Goal: Task Accomplishment & Management: Use online tool/utility

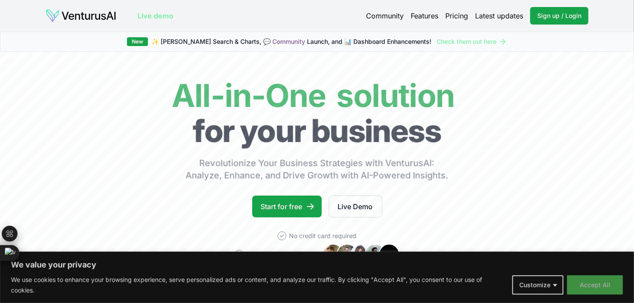
click at [591, 285] on button "Accept All" at bounding box center [595, 284] width 56 height 19
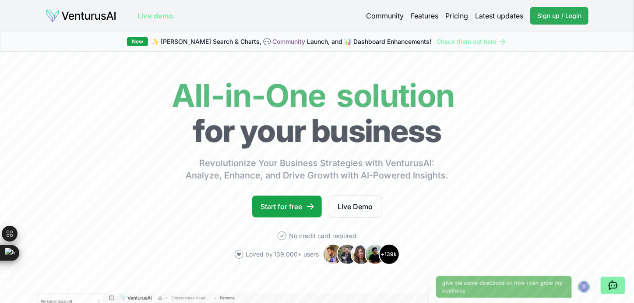
click at [558, 18] on span "Sign up / Login" at bounding box center [560, 15] width 44 height 9
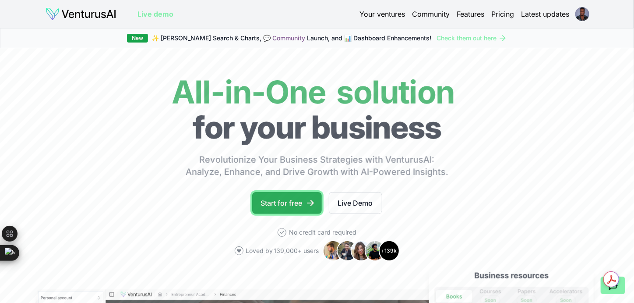
click at [302, 202] on link "Start for free" at bounding box center [287, 203] width 70 height 22
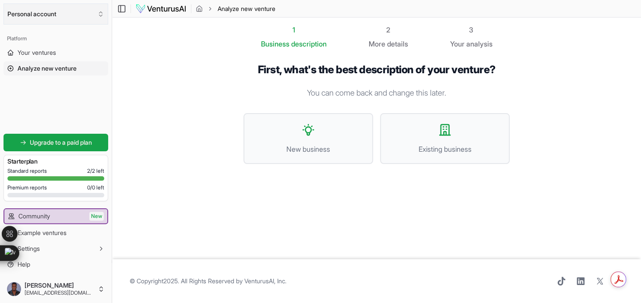
click at [100, 11] on icon "Select an organization" at bounding box center [100, 14] width 7 height 7
click at [100, 10] on html "We value your privacy We use cookies to enhance your browsing experience, serve…" at bounding box center [320, 151] width 641 height 303
click at [340, 134] on button "New business" at bounding box center [309, 138] width 130 height 51
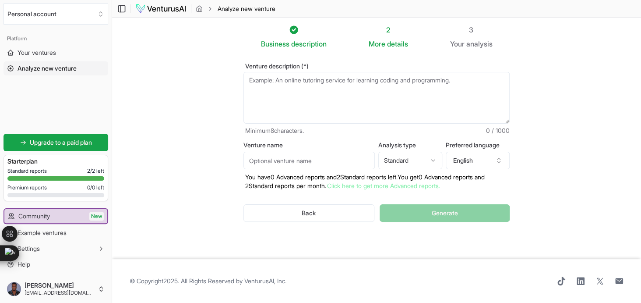
click at [400, 100] on textarea "Venture description (*)" at bounding box center [377, 98] width 266 height 52
paste textarea "Create a subscription-based website where clients can access a library of your …"
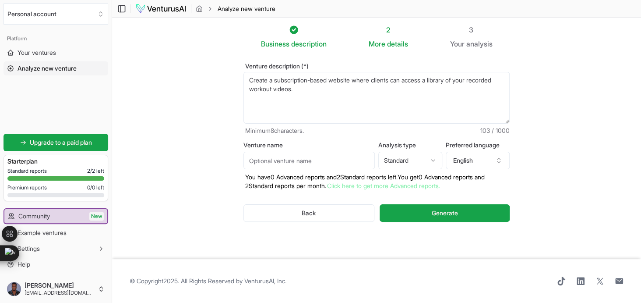
type textarea "Create a subscription-based website where clients can access a library of your …"
click at [437, 210] on span "Generate" at bounding box center [445, 213] width 26 height 9
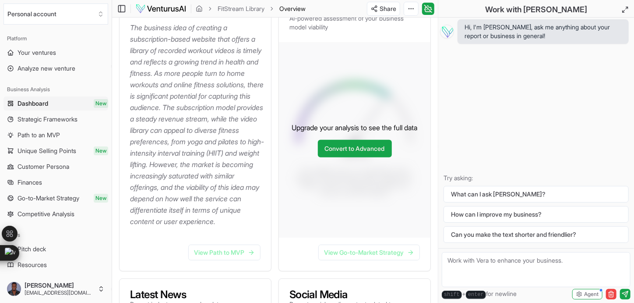
scroll to position [143, 0]
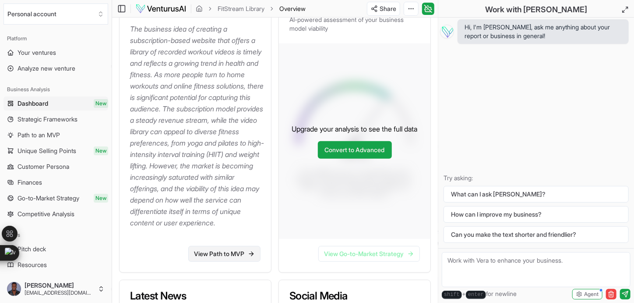
click at [248, 259] on link "View Path to MVP" at bounding box center [224, 254] width 72 height 16
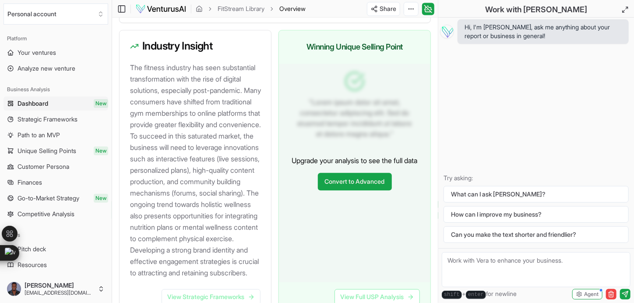
scroll to position [1055, 0]
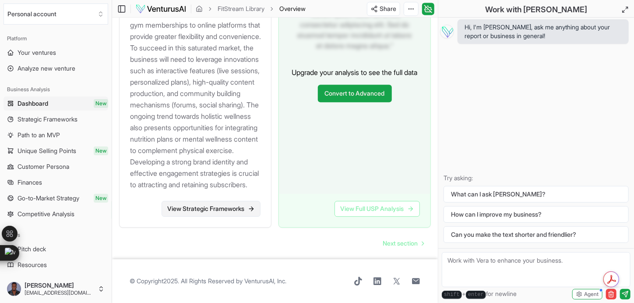
click at [223, 216] on link "View Strategic Frameworks" at bounding box center [211, 209] width 99 height 16
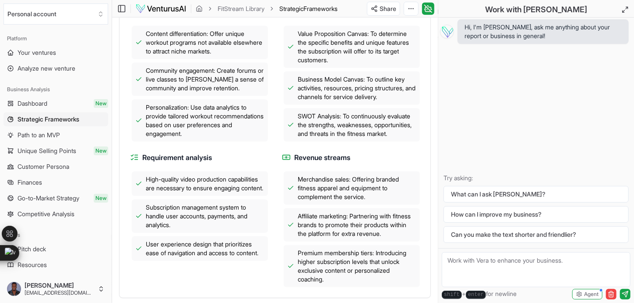
scroll to position [359, 0]
